Goal: Check status: Check status

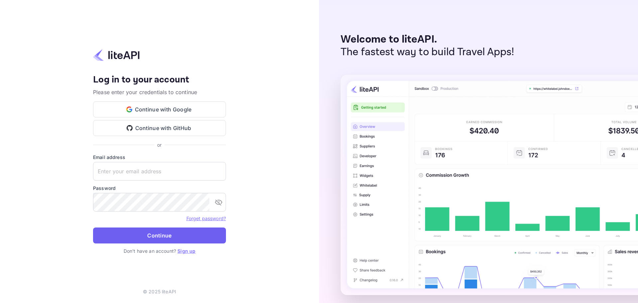
type input "n.valbusa+revolutcs@nuitee.com"
click at [171, 237] on button "Continue" at bounding box center [159, 235] width 133 height 16
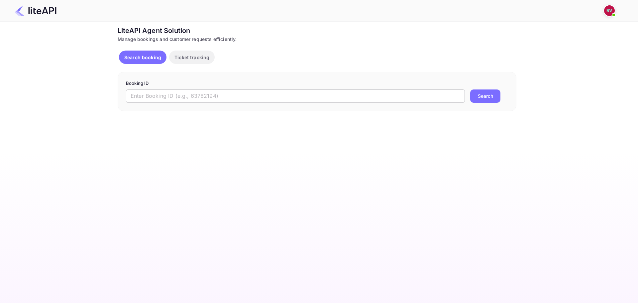
click at [290, 98] on input "text" at bounding box center [295, 95] width 339 height 13
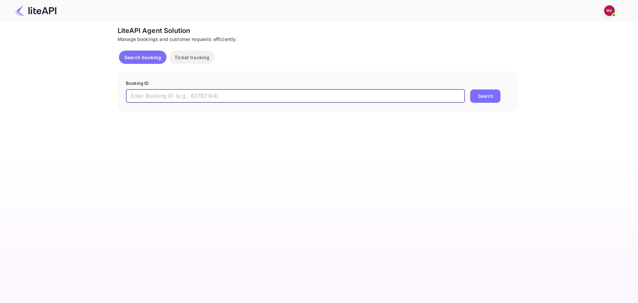
paste input "9001661"
type input "9001661"
click at [470, 89] on button "Search" at bounding box center [485, 95] width 30 height 13
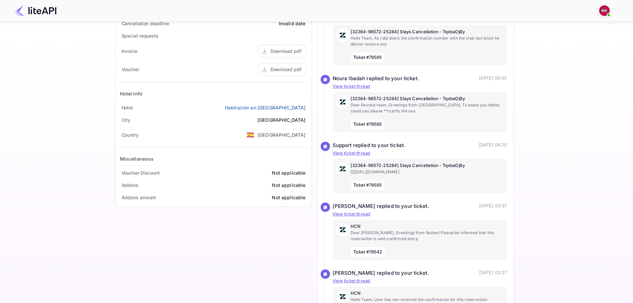
scroll to position [266, 0]
click at [84, 75] on div "Ticket Affiliate URL [URL][DOMAIN_NAME] Business partner name Nuitee Travel Cus…" at bounding box center [314, 53] width 613 height 587
